Goal: Ask a question

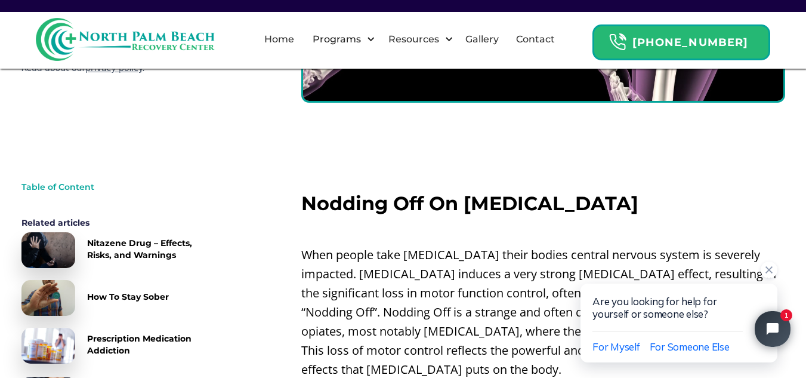
scroll to position [358, 0]
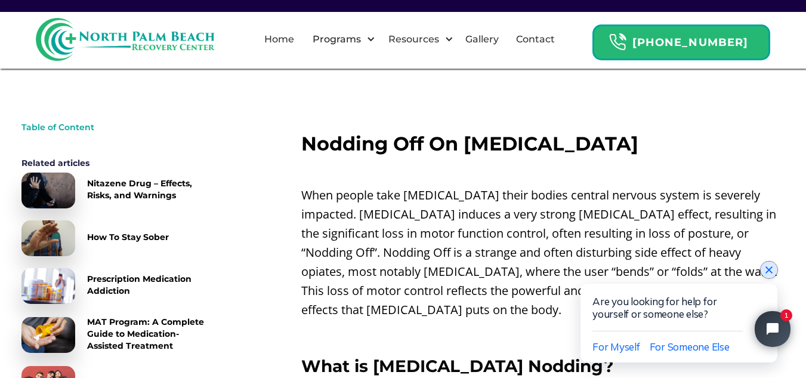
click at [773, 275] on icon "Close chat widget" at bounding box center [769, 270] width 12 height 12
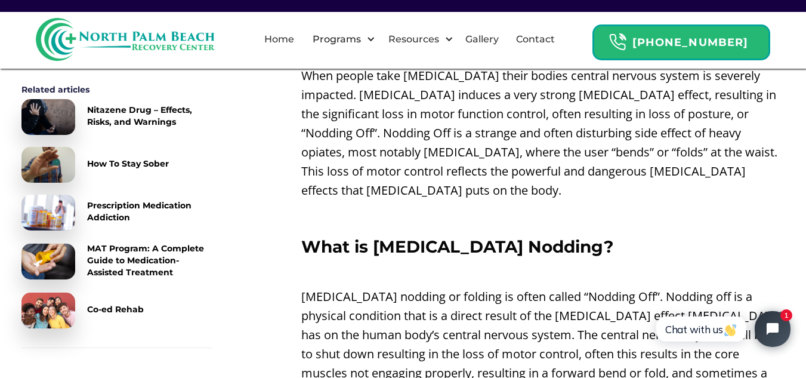
scroll to position [597, 0]
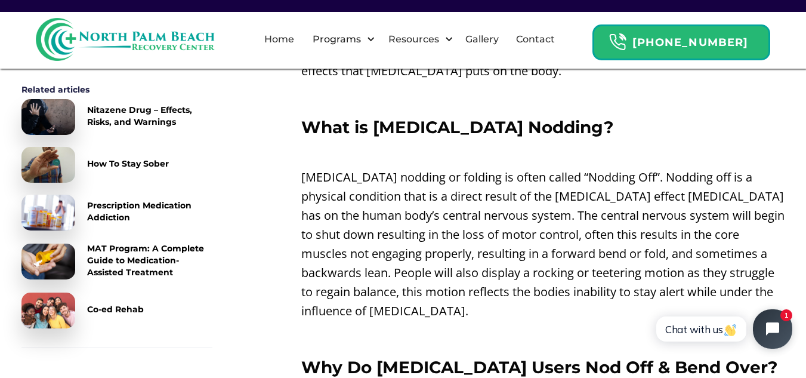
click at [776, 317] on button "Open chat widget" at bounding box center [772, 328] width 39 height 39
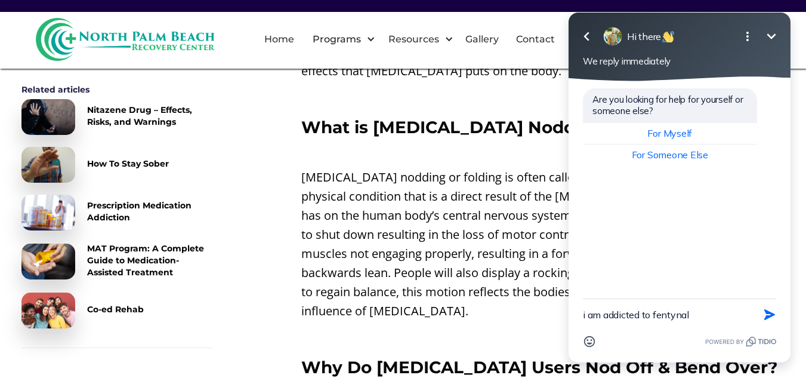
type textarea "i am addicted to fentynal"
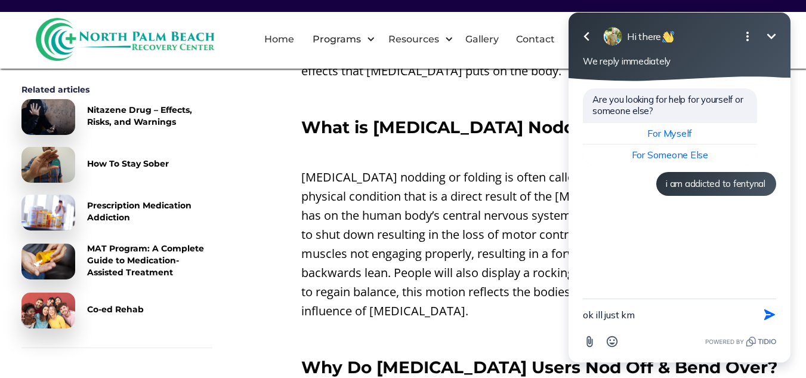
type textarea "ok ill just kms"
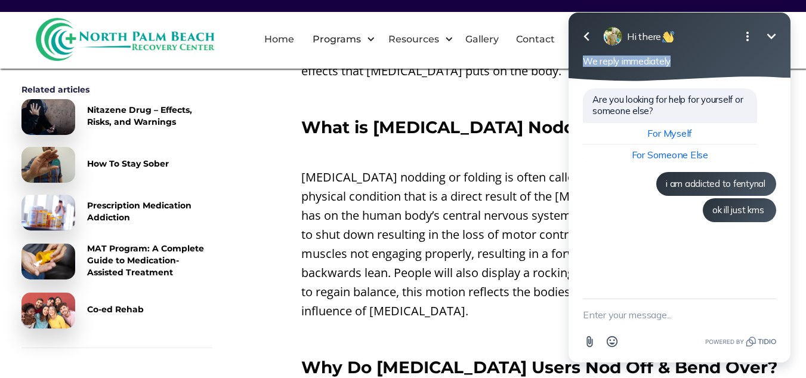
drag, startPoint x: 596, startPoint y: 65, endPoint x: 709, endPoint y: 71, distance: 112.9
click at [709, 71] on div "Go back Hi there Minimize Open options We reply immediately" at bounding box center [680, 47] width 222 height 69
click at [637, 277] on div "Are you looking for help for yourself or someone else? For Myself For Someone E…" at bounding box center [680, 189] width 222 height 217
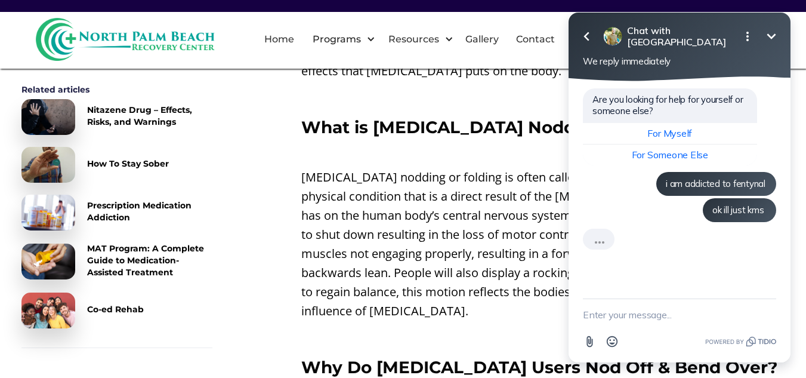
scroll to position [0, 0]
click at [630, 312] on textarea "New message" at bounding box center [679, 314] width 193 height 31
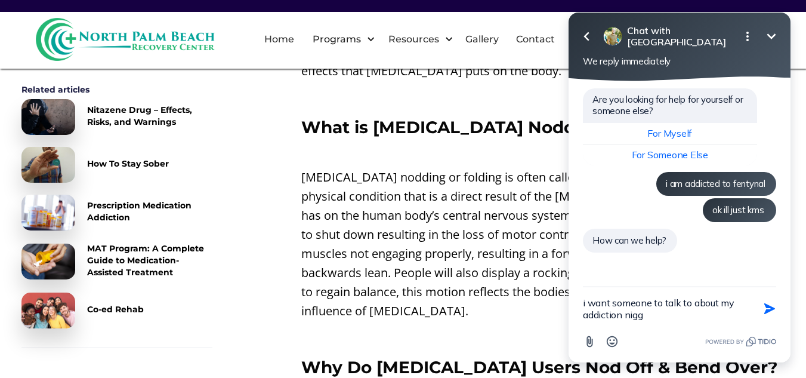
type textarea "i want someone to talk to about my addiction nigga"
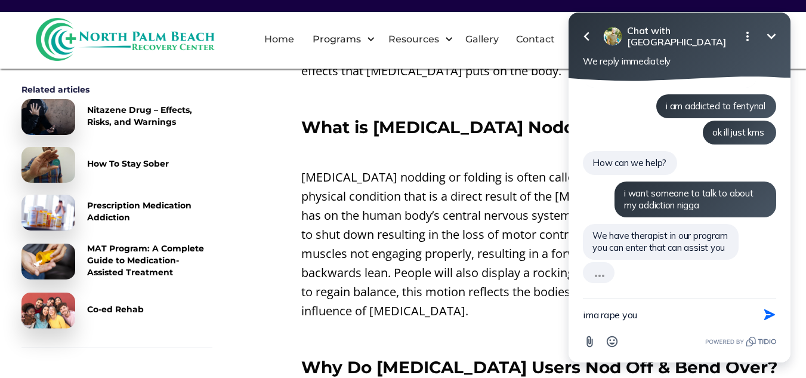
scroll to position [55, 0]
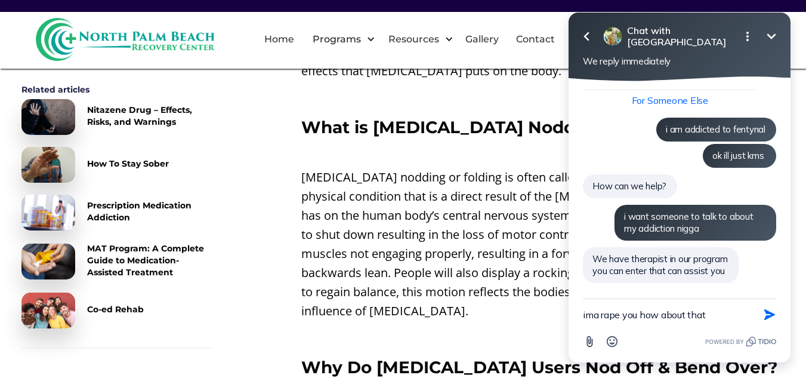
type textarea "ima rape you how about that"
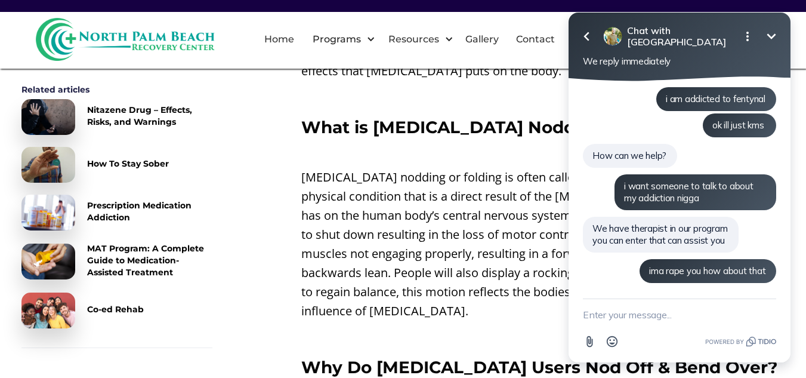
scroll to position [116, 0]
click at [546, 118] on h3 "What is [MEDICAL_DATA] Nodding?" at bounding box center [543, 127] width 484 height 19
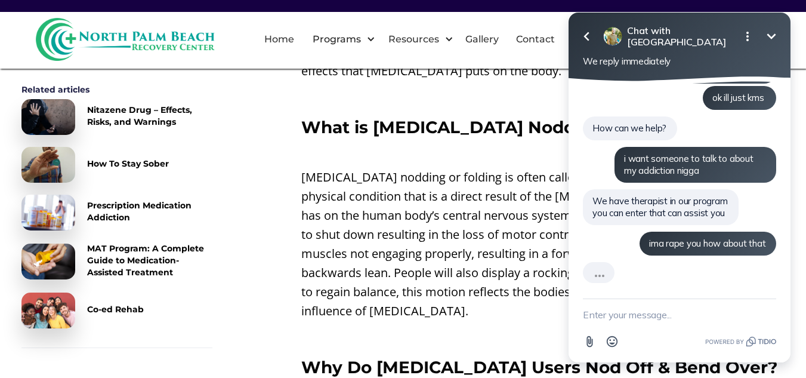
click at [582, 29] on button "Go back" at bounding box center [587, 36] width 24 height 24
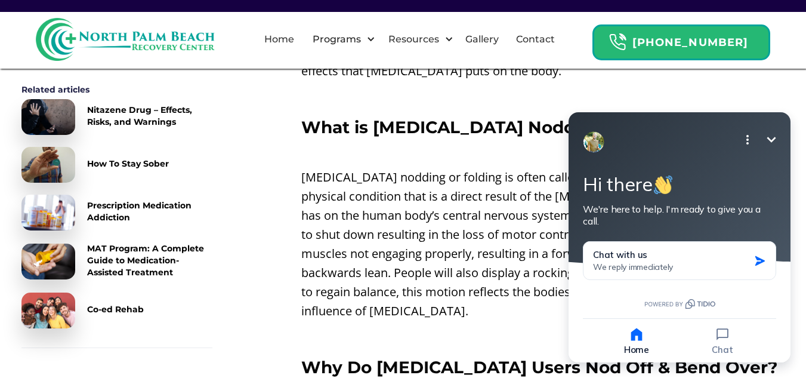
click at [527, 143] on p "‍" at bounding box center [543, 152] width 484 height 19
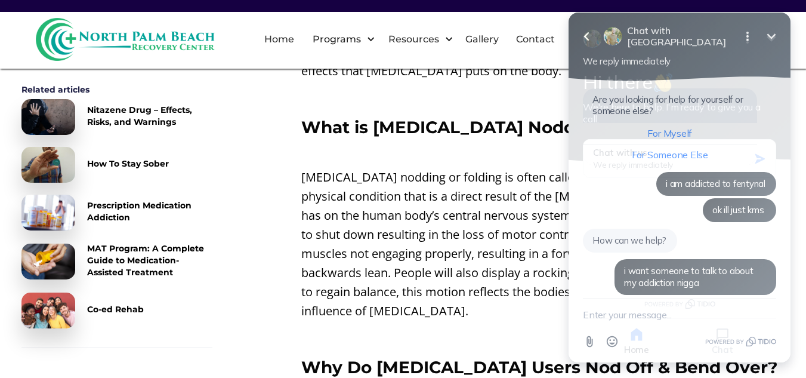
scroll to position [128, 0]
